Goal: Check status

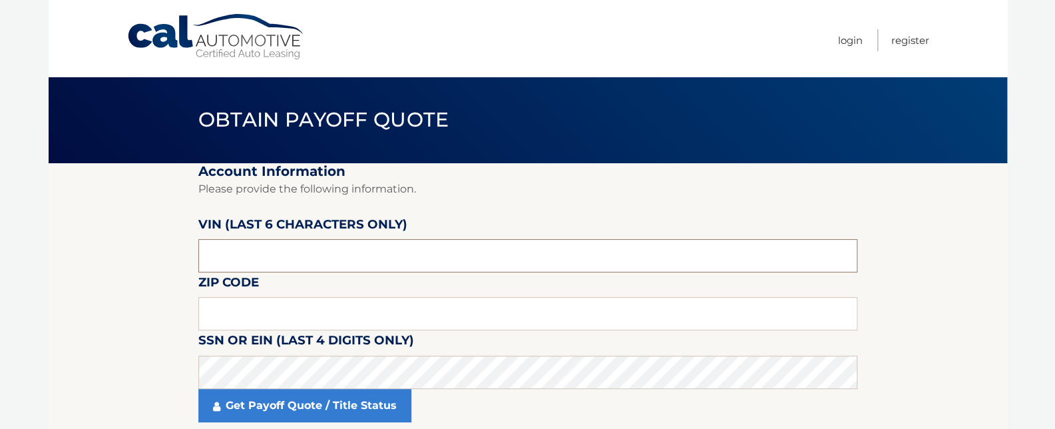
click at [264, 245] on input "text" at bounding box center [527, 255] width 659 height 33
click at [304, 310] on input "text" at bounding box center [527, 313] width 659 height 33
type input "11001"
click at [281, 256] on input "text" at bounding box center [527, 255] width 659 height 33
type input "092157"
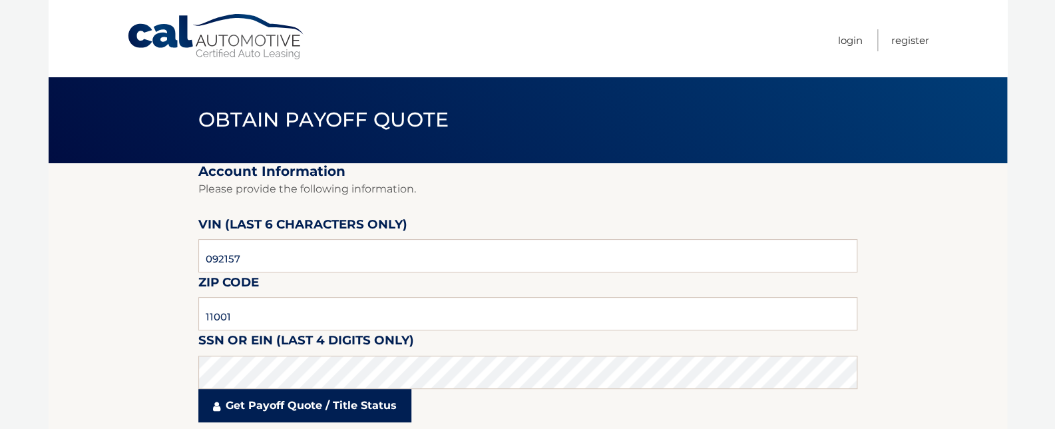
click at [270, 410] on link "Get Payoff Quote / Title Status" at bounding box center [304, 405] width 213 height 33
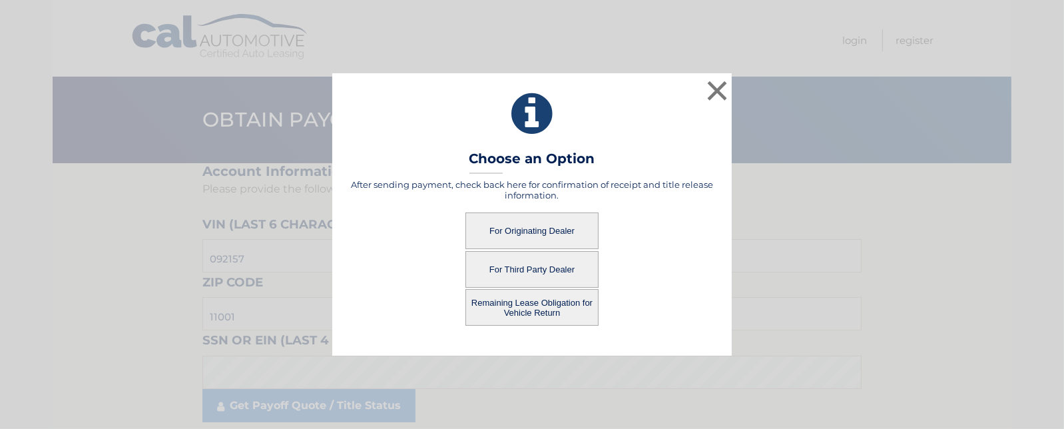
click at [519, 232] on button "For Originating Dealer" at bounding box center [531, 230] width 133 height 37
click at [516, 231] on button "For Originating Dealer" at bounding box center [531, 230] width 133 height 37
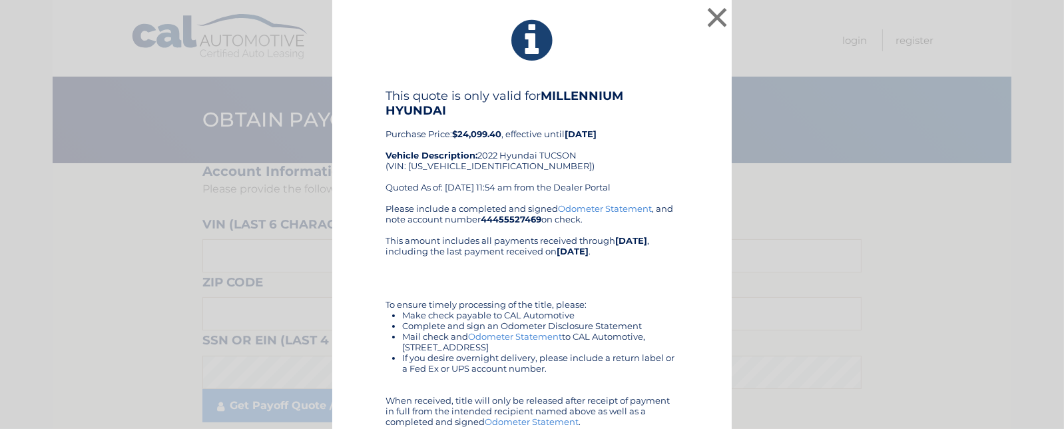
click at [455, 164] on div "This quote is only valid for MILLENNIUM HYUNDAI Purchase Price: $24,099.40 , ef…" at bounding box center [531, 146] width 293 height 114
copy div "5NMJCCAE9NH092157"
click at [458, 182] on div "This quote is only valid for MILLENNIUM HYUNDAI Purchase Price: $24,099.40 , ef…" at bounding box center [531, 146] width 293 height 114
click at [450, 164] on div "This quote is only valid for MILLENNIUM HYUNDAI Purchase Price: $24,099.40 , ef…" at bounding box center [531, 146] width 293 height 114
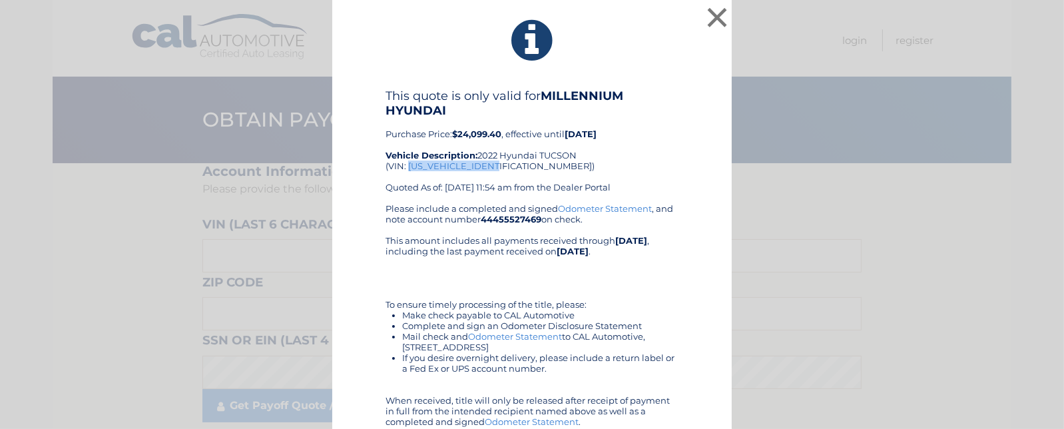
click at [450, 164] on div "This quote is only valid for MILLENNIUM HYUNDAI Purchase Price: $24,099.40 , ef…" at bounding box center [531, 146] width 293 height 114
copy div "5NMJCCAE9NH092157"
click at [428, 168] on div "This quote is only valid for MILLENNIUM HYUNDAI Purchase Price: $24,099.40 , ef…" at bounding box center [531, 146] width 293 height 114
click at [463, 168] on div "This quote is only valid for MILLENNIUM HYUNDAI Purchase Price: $24,099.40 , ef…" at bounding box center [531, 146] width 293 height 114
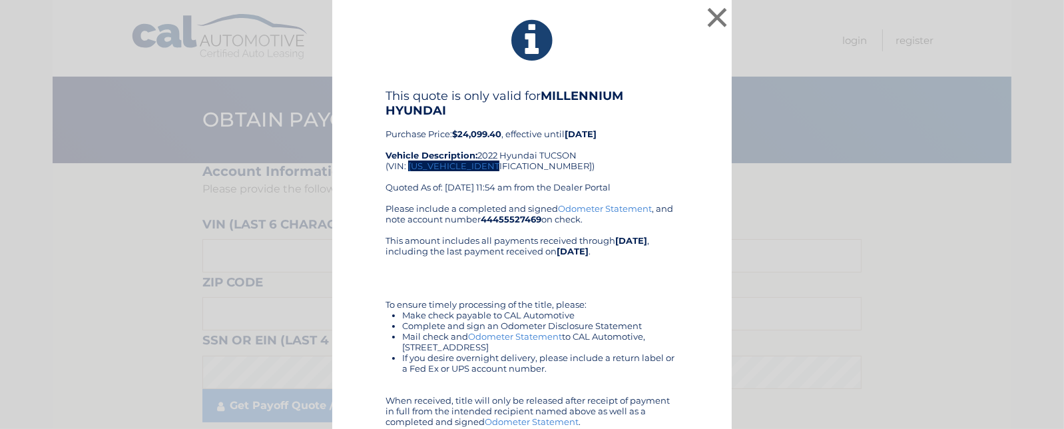
click at [462, 168] on div "This quote is only valid for MILLENNIUM HYUNDAI Purchase Price: $24,099.40 , ef…" at bounding box center [531, 146] width 293 height 114
